Goal: Information Seeking & Learning: Learn about a topic

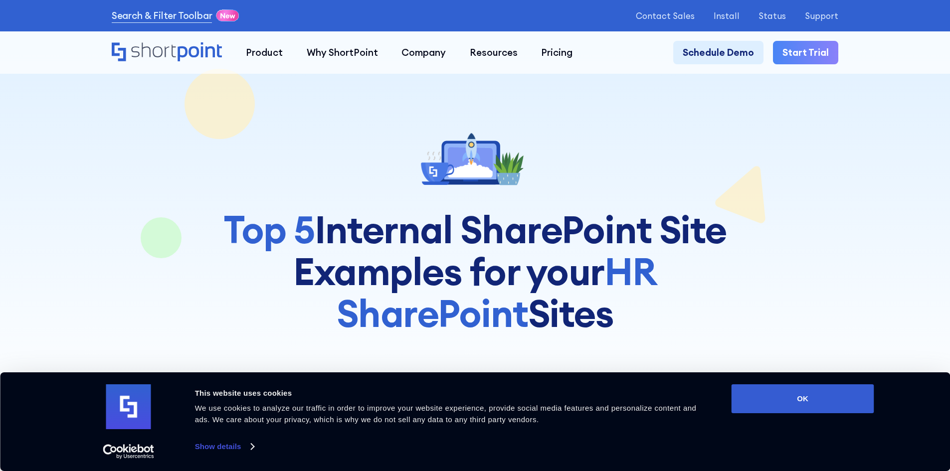
drag, startPoint x: 817, startPoint y: 392, endPoint x: 815, endPoint y: 379, distance: 13.6
click at [817, 392] on button "OK" at bounding box center [802, 398] width 143 height 29
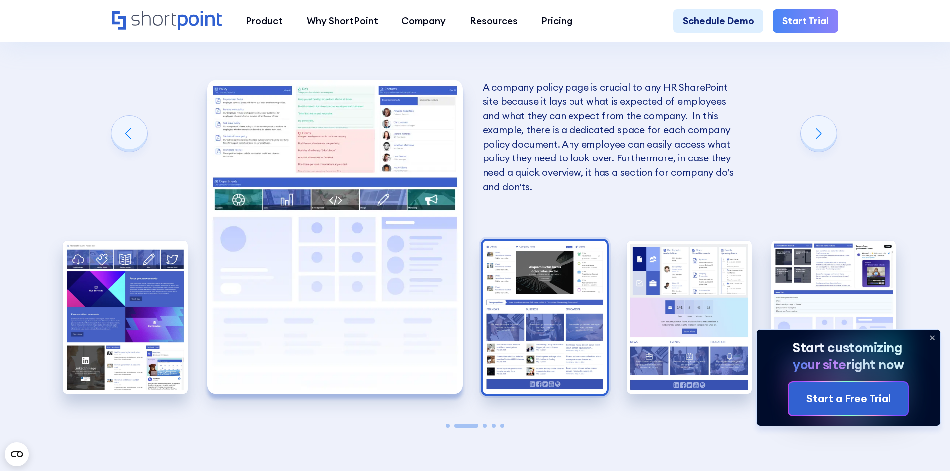
scroll to position [2144, 0]
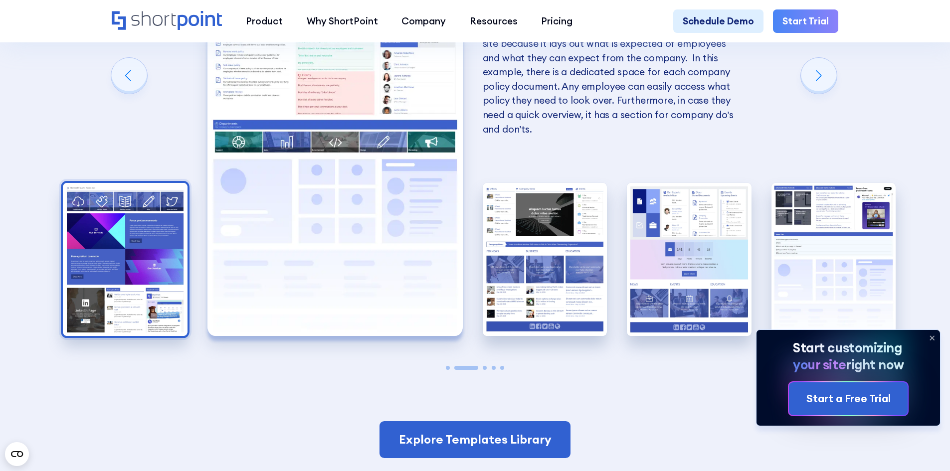
click at [125, 231] on img "1 / 5" at bounding box center [125, 259] width 125 height 153
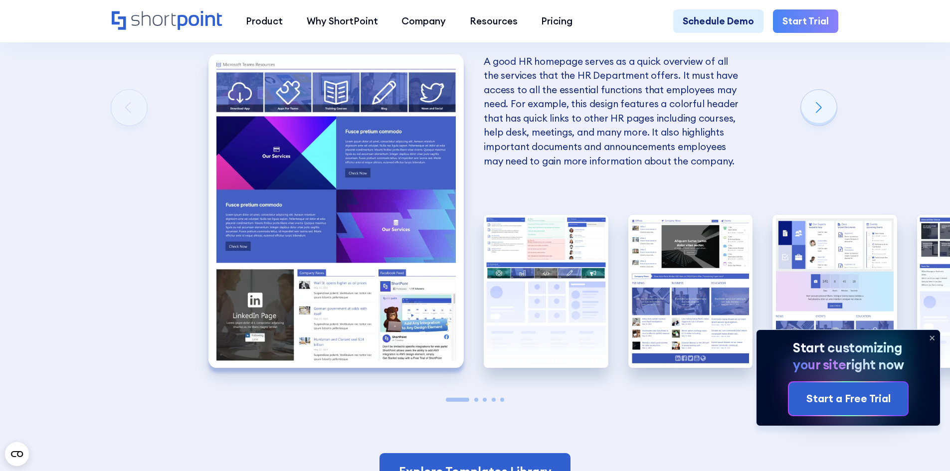
scroll to position [2094, 0]
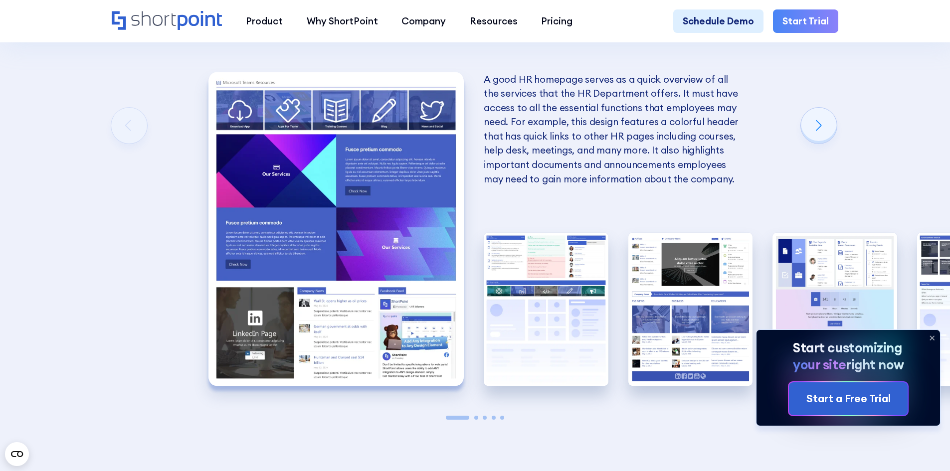
click at [931, 341] on icon at bounding box center [932, 338] width 16 height 16
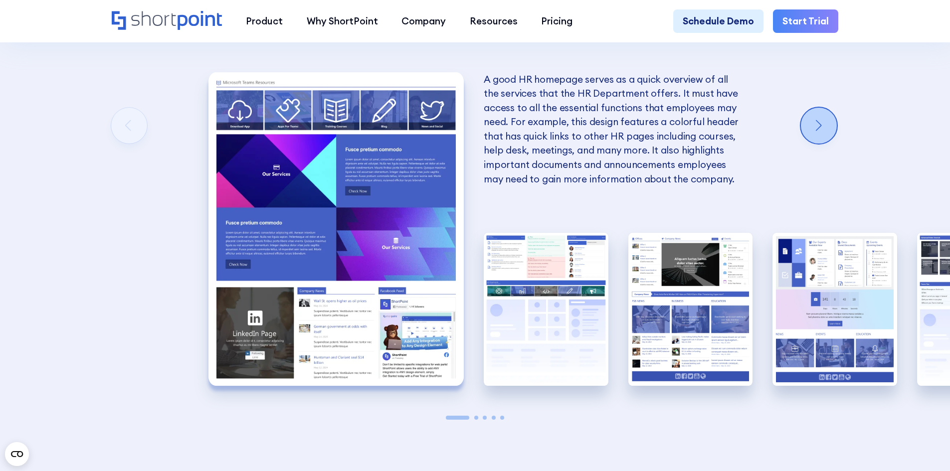
click at [811, 139] on div "Next slide" at bounding box center [819, 126] width 36 height 36
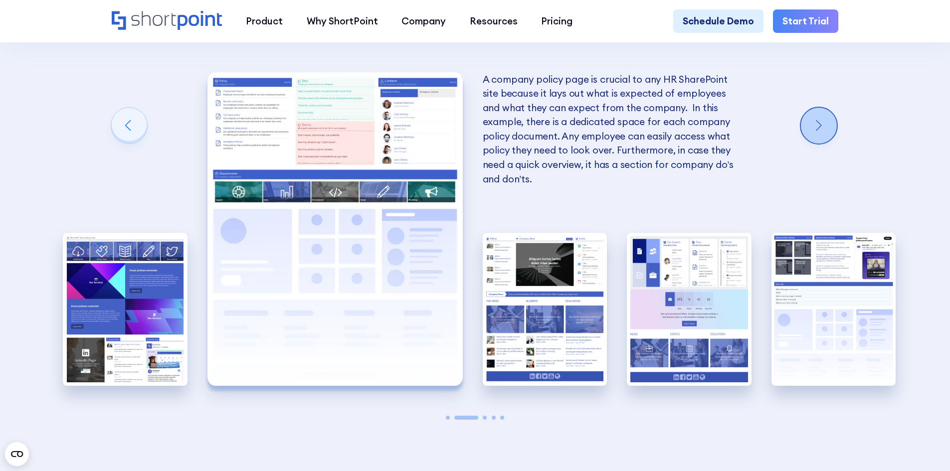
click at [811, 139] on div "Next slide" at bounding box center [819, 126] width 36 height 36
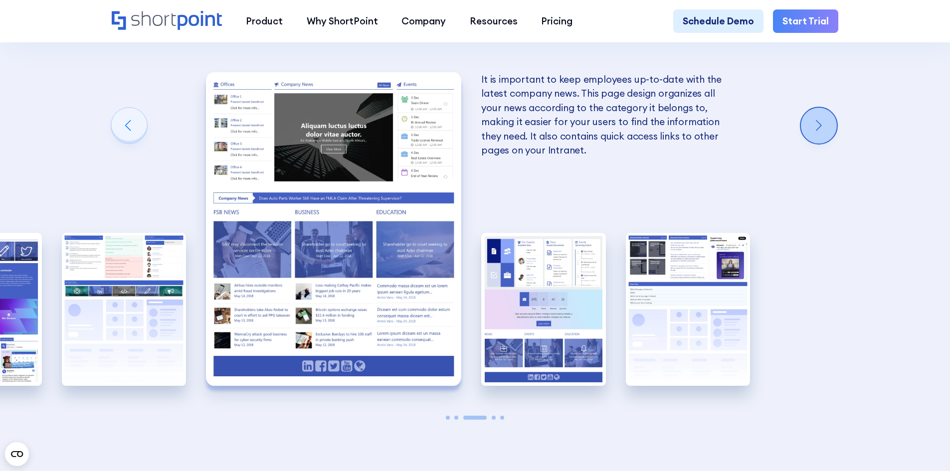
click at [811, 139] on div "Next slide" at bounding box center [819, 126] width 36 height 36
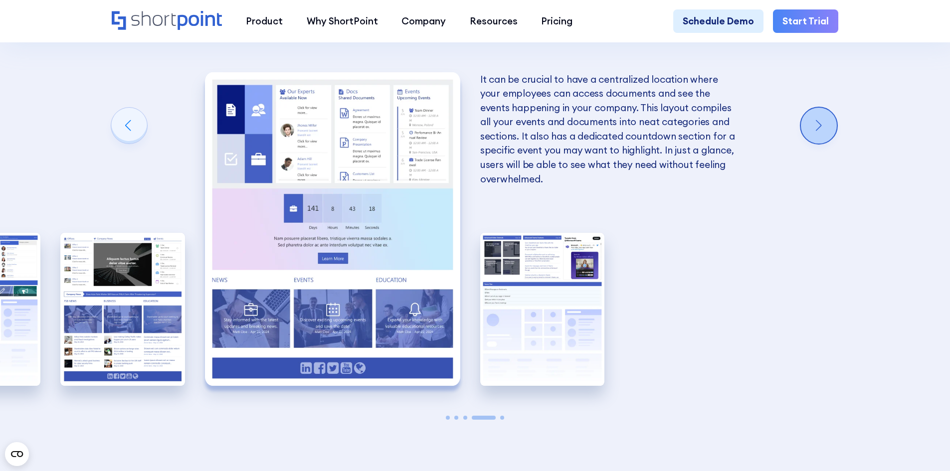
click at [820, 144] on div "Next slide" at bounding box center [819, 126] width 36 height 36
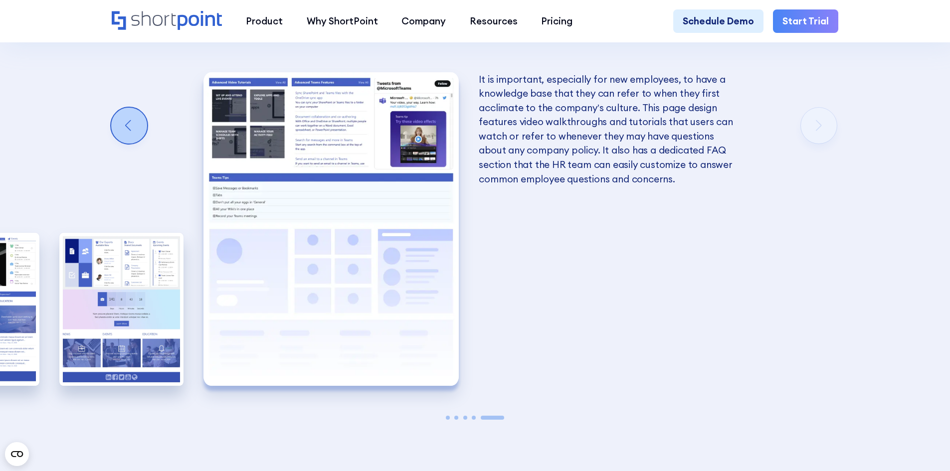
click at [134, 138] on div "Previous slide" at bounding box center [129, 126] width 36 height 36
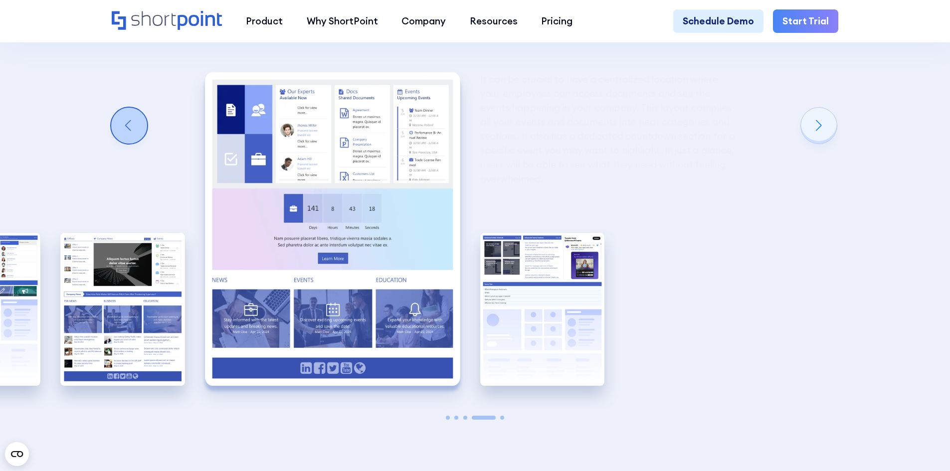
click at [134, 138] on div "Previous slide" at bounding box center [129, 126] width 36 height 36
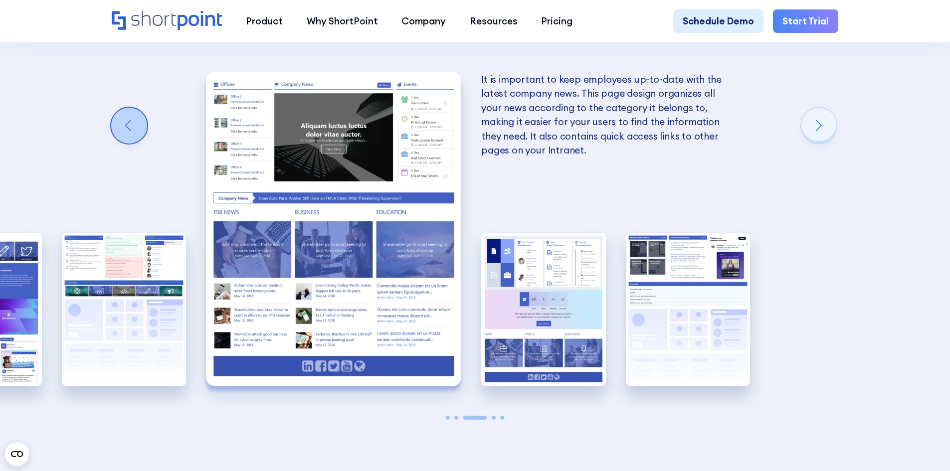
click at [134, 138] on div "Previous slide" at bounding box center [129, 126] width 36 height 36
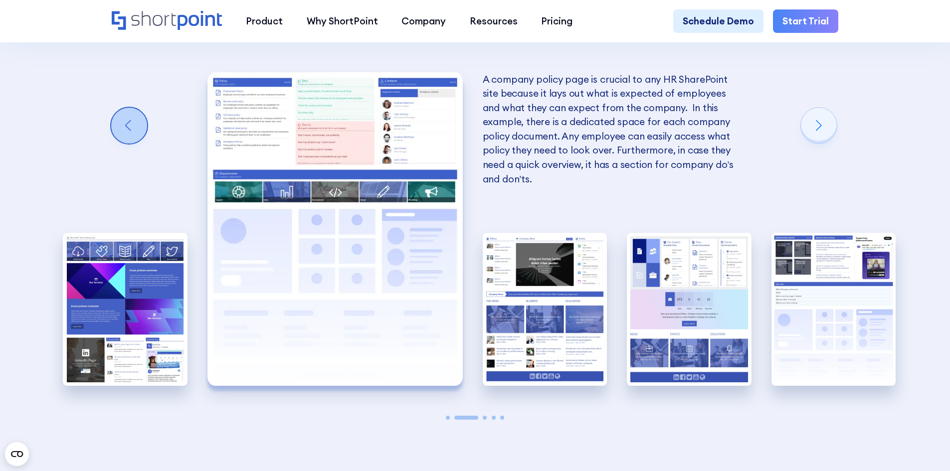
click at [134, 138] on div "Previous slide" at bounding box center [129, 126] width 36 height 36
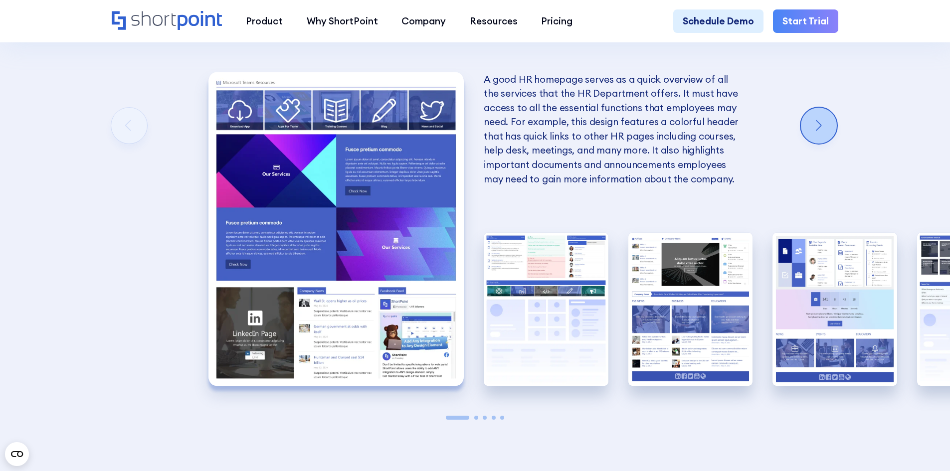
click at [811, 133] on div "Next slide" at bounding box center [819, 126] width 36 height 36
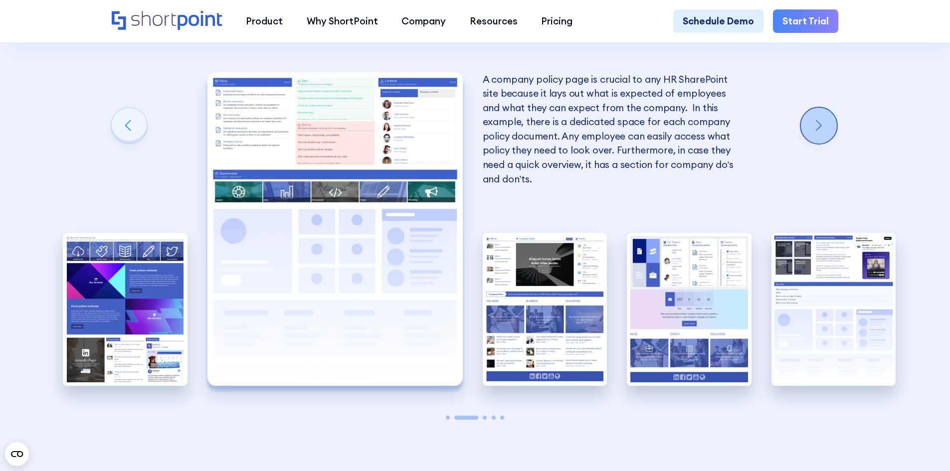
click at [811, 133] on div "Next slide" at bounding box center [819, 126] width 36 height 36
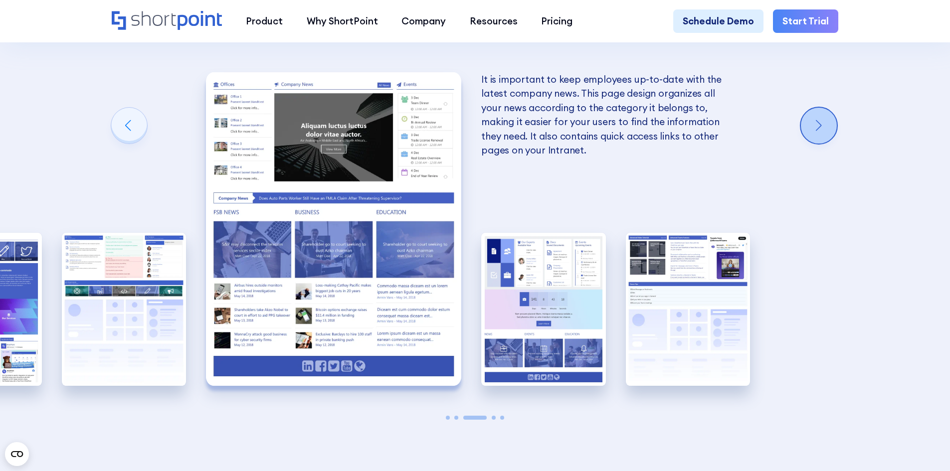
click at [811, 133] on div "Next slide" at bounding box center [819, 126] width 36 height 36
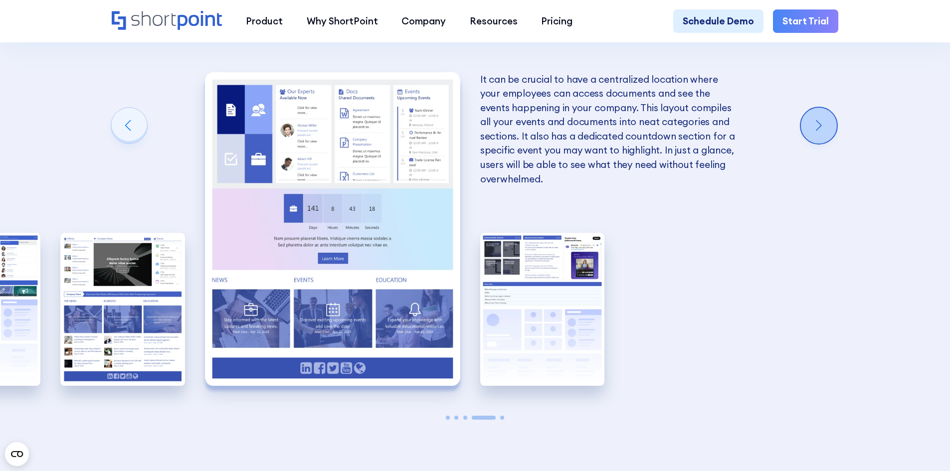
click at [811, 133] on div "Next slide" at bounding box center [819, 126] width 36 height 36
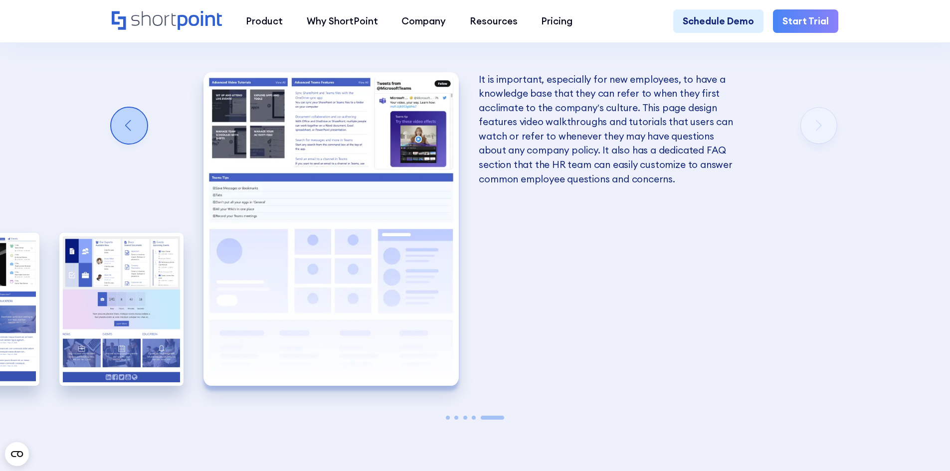
click at [119, 140] on div "Previous slide" at bounding box center [129, 126] width 36 height 36
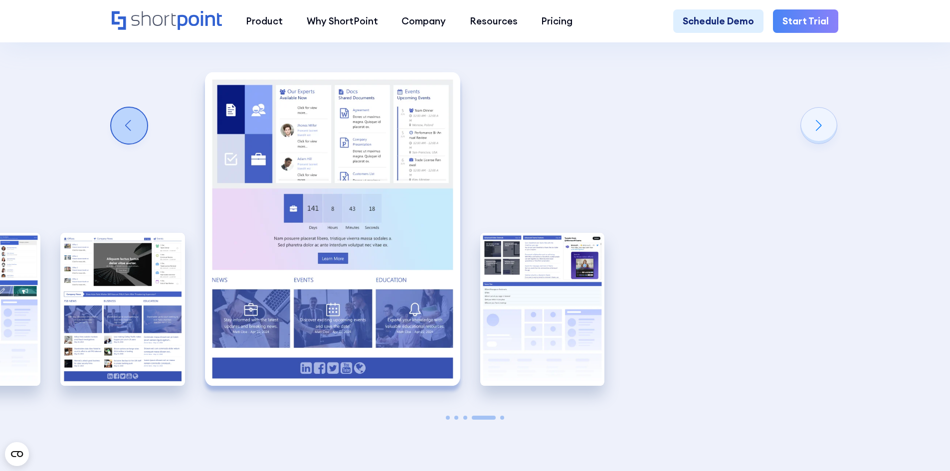
click at [120, 140] on div "Previous slide" at bounding box center [129, 126] width 36 height 36
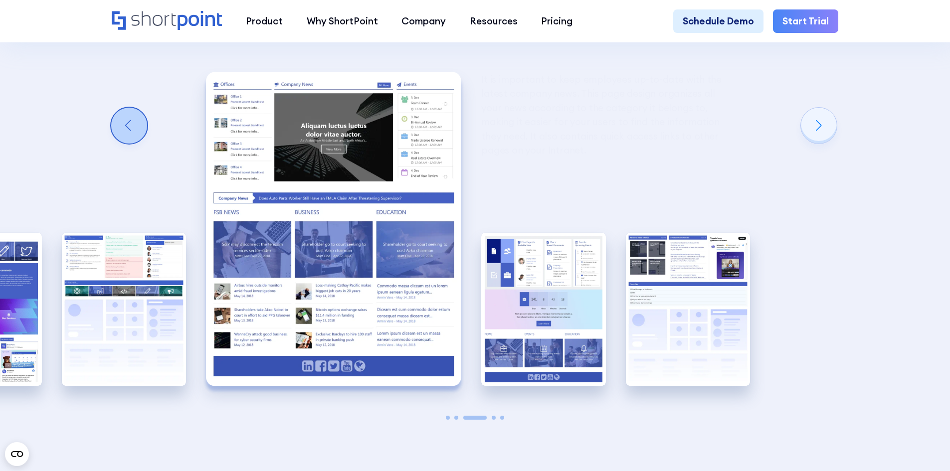
click at [120, 140] on div "Previous slide" at bounding box center [129, 126] width 36 height 36
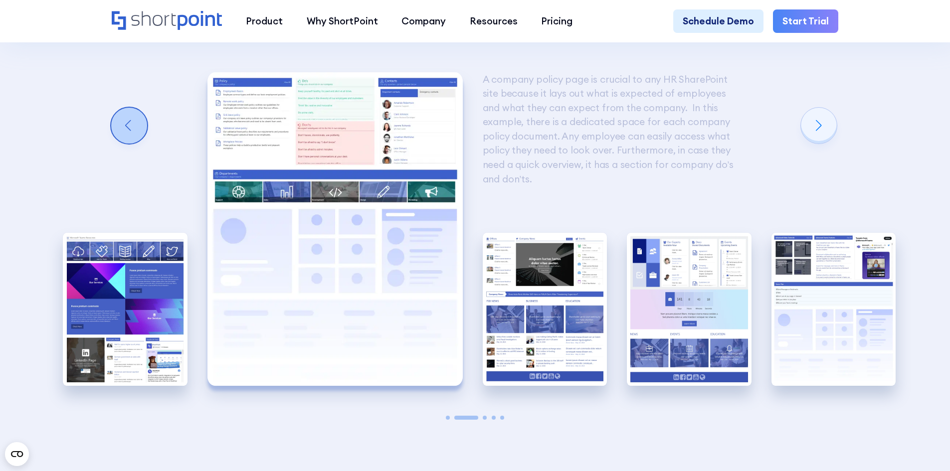
click at [120, 140] on div "Previous slide" at bounding box center [129, 126] width 36 height 36
